Goal: Information Seeking & Learning: Learn about a topic

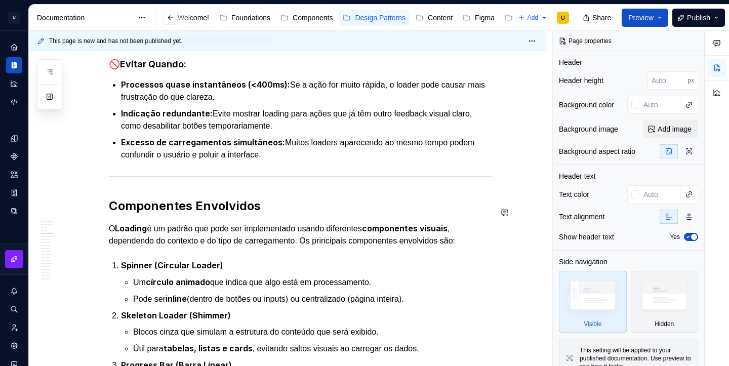
scroll to position [0, 59]
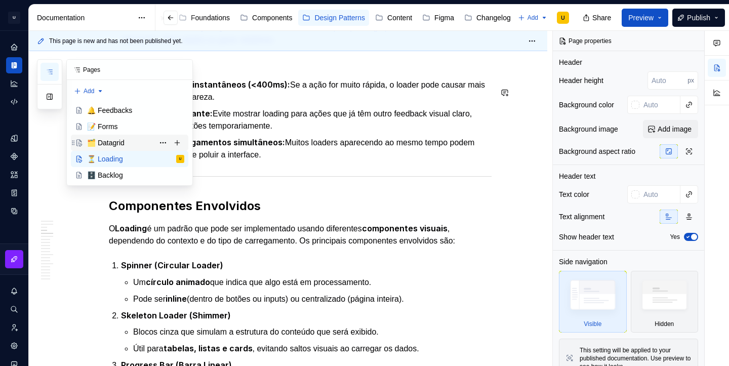
click at [109, 141] on div "🗂️ Datagrid" at bounding box center [105, 143] width 37 height 10
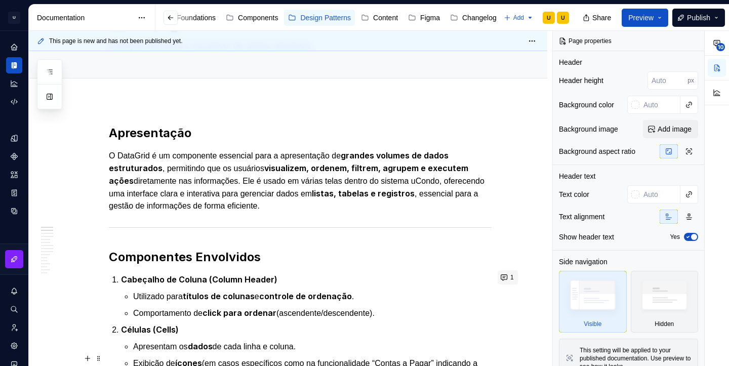
scroll to position [101, 0]
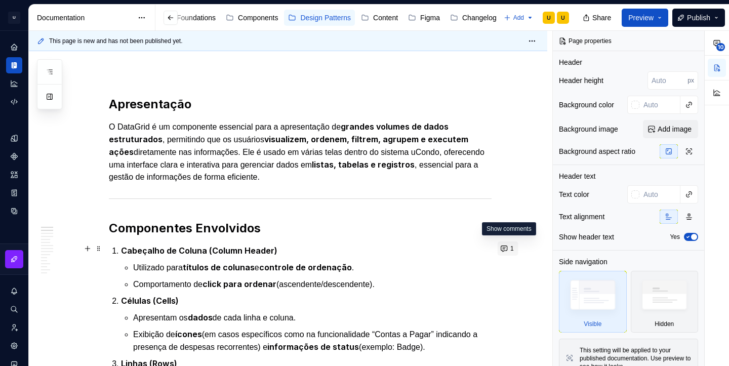
click at [509, 250] on button "1" at bounding box center [508, 249] width 21 height 14
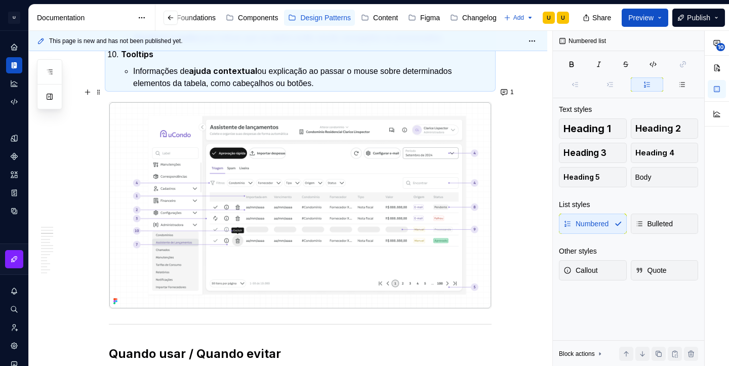
scroll to position [722, 0]
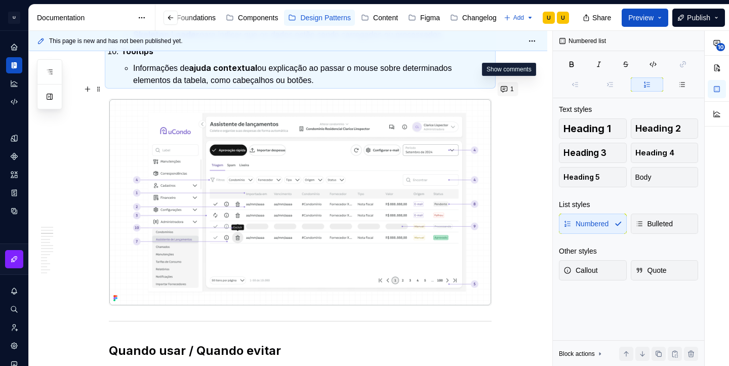
click at [510, 91] on button "1" at bounding box center [508, 89] width 21 height 14
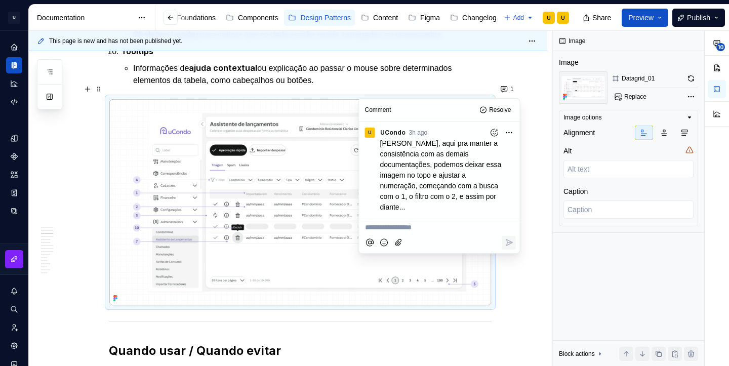
click at [482, 62] on p "Informações de ajuda contextual ou explicação ao passar o mouse sobre determina…" at bounding box center [312, 74] width 359 height 25
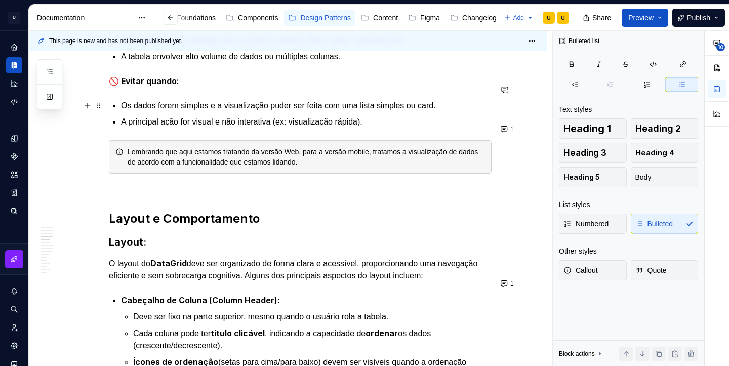
scroll to position [1137, 0]
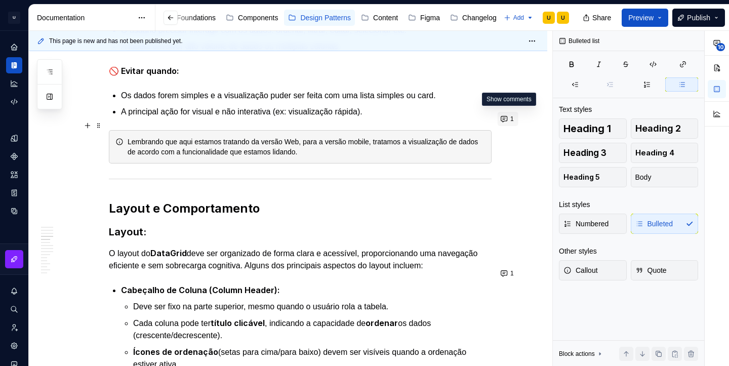
click at [505, 118] on button "1" at bounding box center [508, 119] width 21 height 14
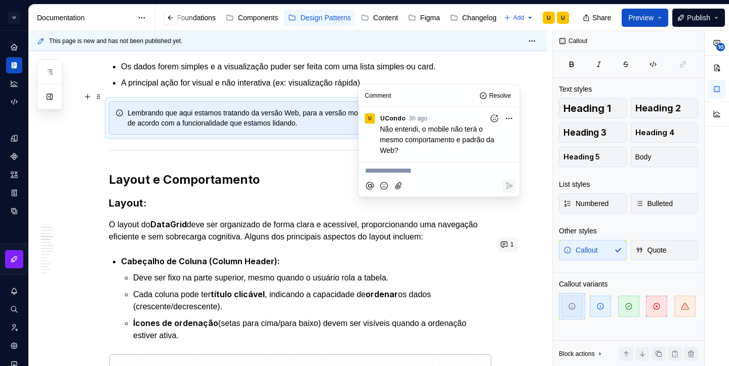
scroll to position [1160, 0]
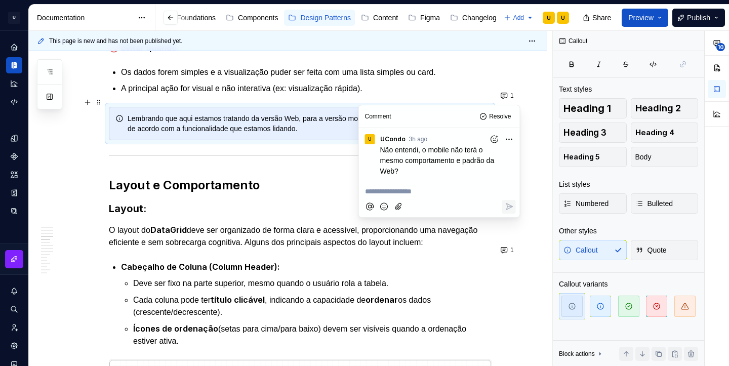
click at [466, 261] on p "Cabeçalho de Coluna (Column Header):" at bounding box center [306, 267] width 371 height 13
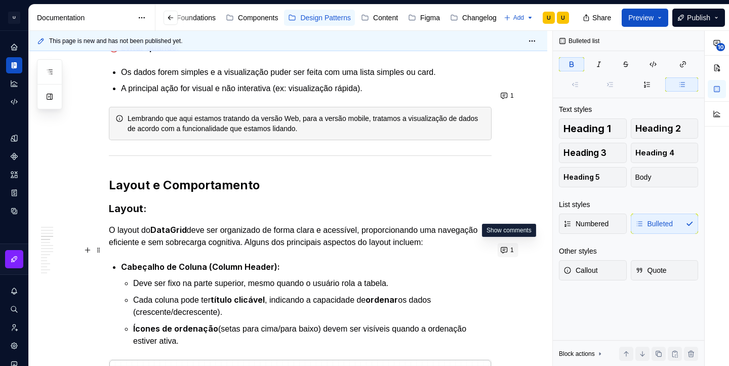
click at [512, 250] on button "1" at bounding box center [508, 250] width 21 height 14
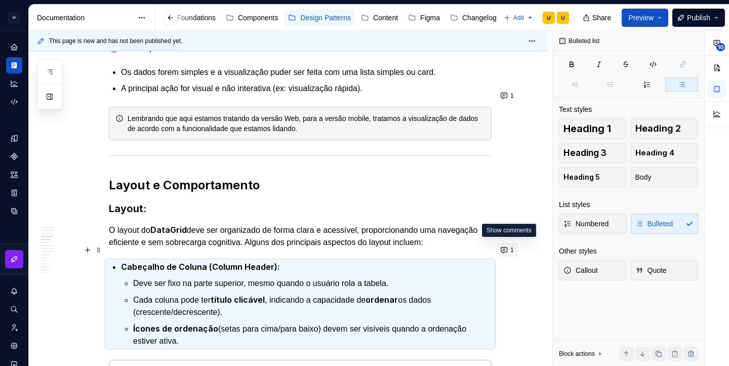
click at [510, 252] on button "1" at bounding box center [508, 250] width 21 height 14
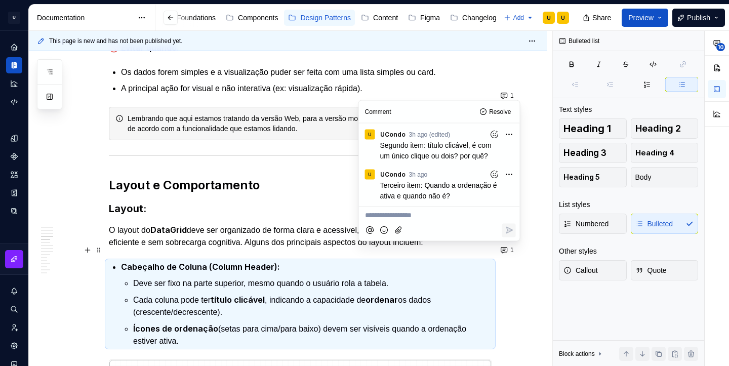
click at [333, 224] on p "O layout do DataGrid deve ser organizado de forma clara e acessível, proporcion…" at bounding box center [300, 236] width 383 height 25
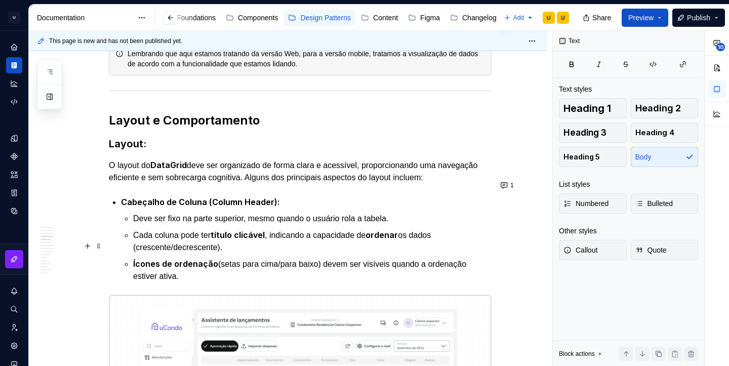
scroll to position [1227, 0]
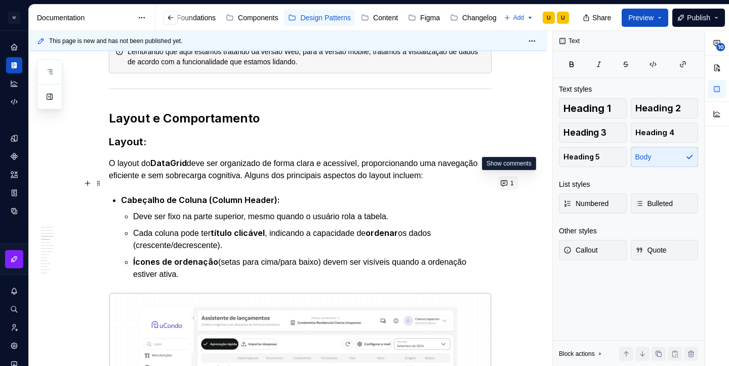
click at [509, 182] on button "1" at bounding box center [508, 183] width 21 height 14
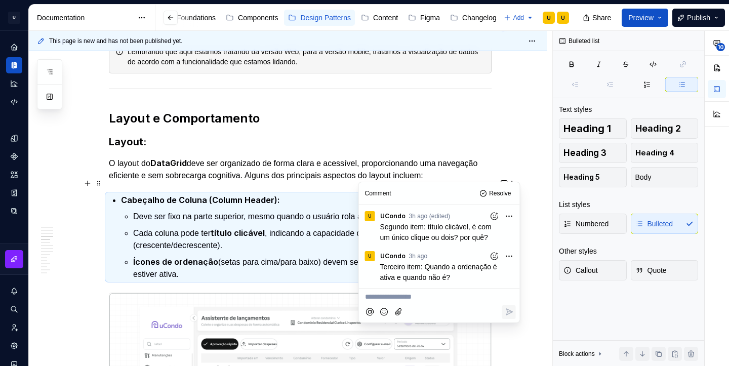
scroll to position [1247, 0]
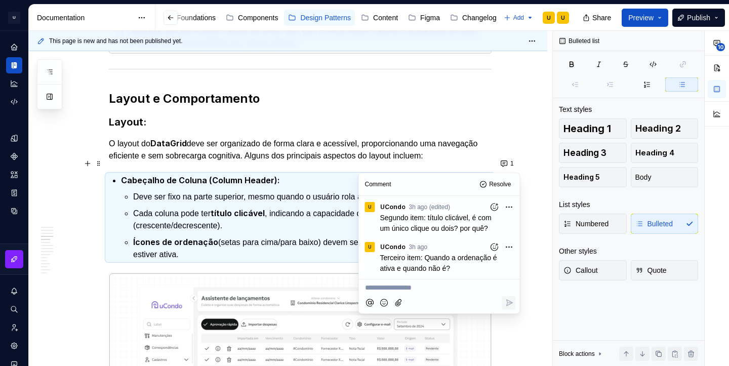
click at [267, 207] on p "Cada coluna pode ter título clicável , indicando a capacidade de ordenar os dad…" at bounding box center [312, 219] width 359 height 25
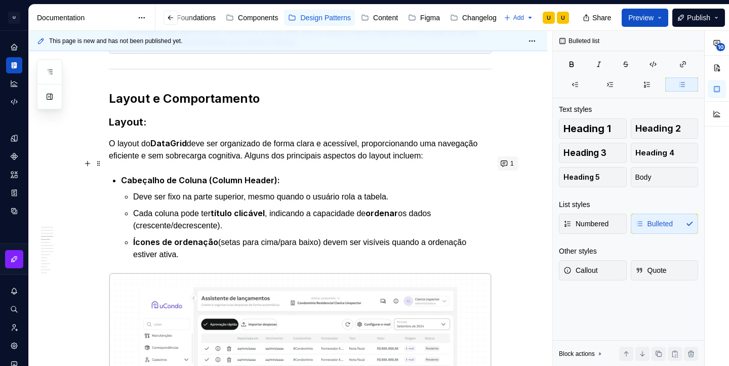
click at [509, 166] on button "1" at bounding box center [508, 164] width 21 height 14
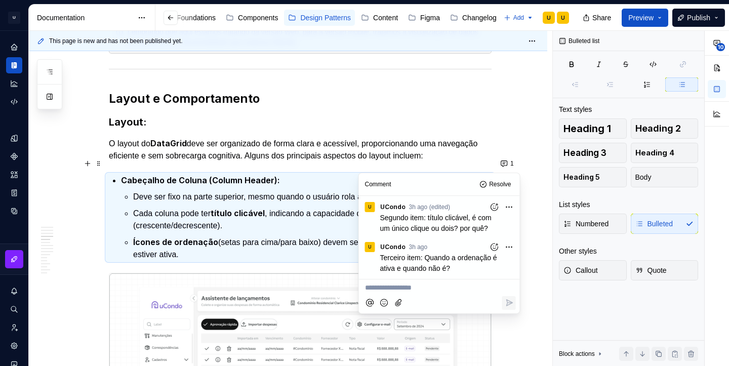
click at [401, 144] on p "O layout do DataGrid deve ser organizado de forma clara e acessível, proporcion…" at bounding box center [300, 149] width 383 height 25
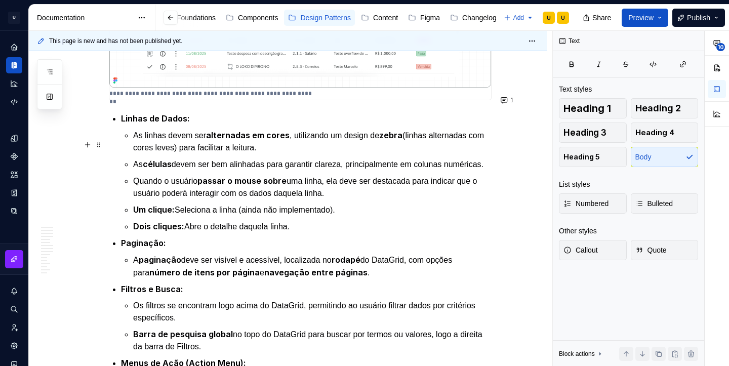
scroll to position [1821, 0]
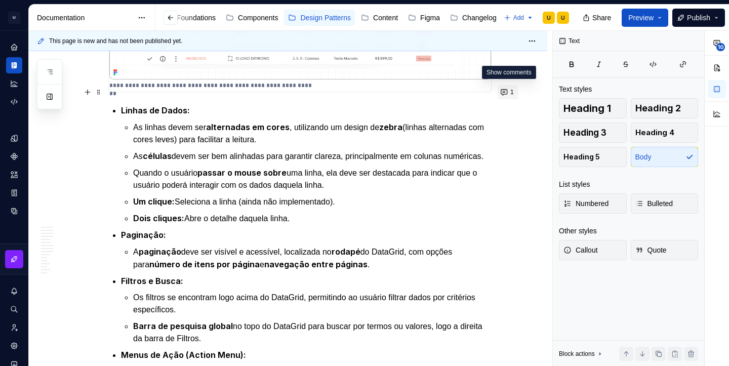
click at [512, 92] on button "1" at bounding box center [508, 92] width 21 height 14
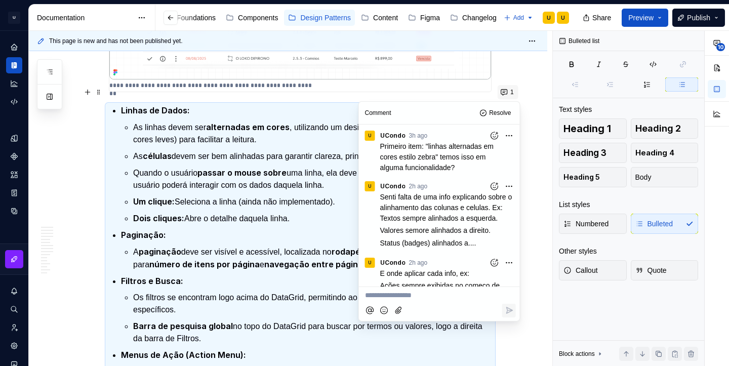
scroll to position [54, 0]
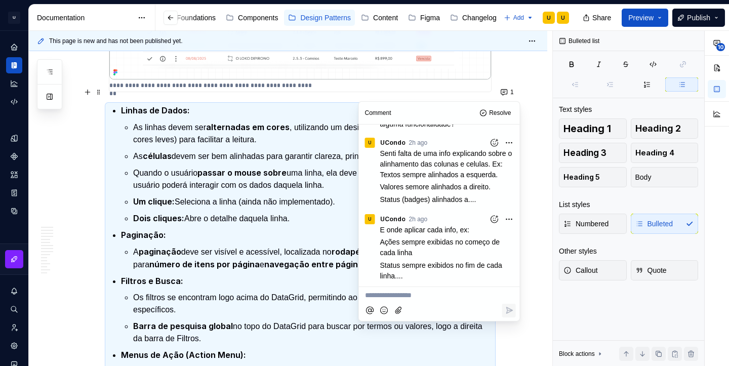
click at [290, 196] on p "Um clique: Seleciona a linha (ainda não implementado)." at bounding box center [312, 202] width 359 height 13
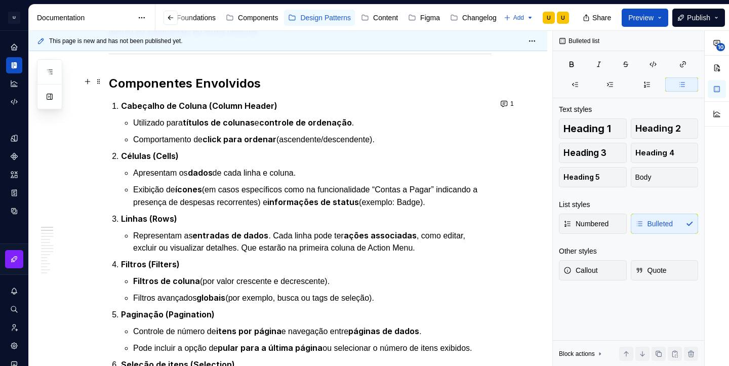
scroll to position [0, 0]
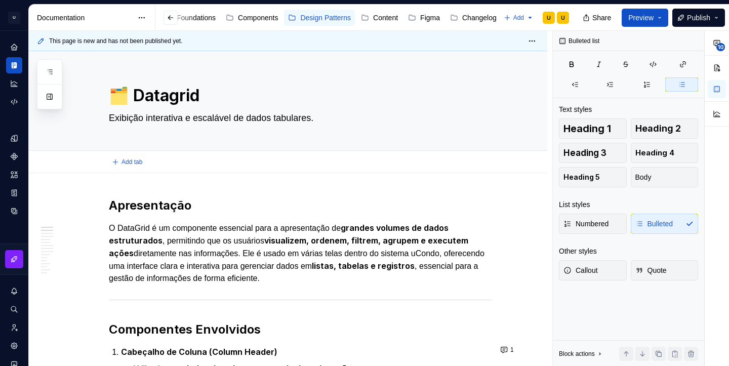
type textarea "*"
